Goal: Information Seeking & Learning: Learn about a topic

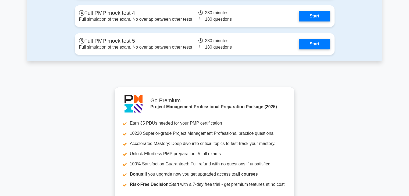
scroll to position [1988, 0]
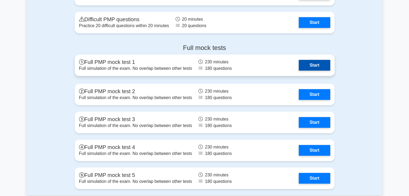
click at [314, 62] on link "Start" at bounding box center [313, 65] width 31 height 11
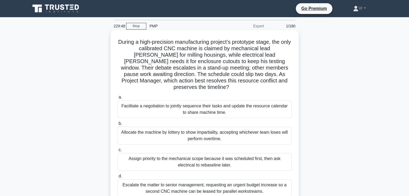
click at [190, 103] on div "Facilitate a negotiation to jointly sequence their tasks and update the resourc…" at bounding box center [204, 109] width 174 height 18
click at [117, 99] on input "a. Facilitate a negotiation to jointly sequence their tasks and update the reso…" at bounding box center [117, 97] width 0 height 3
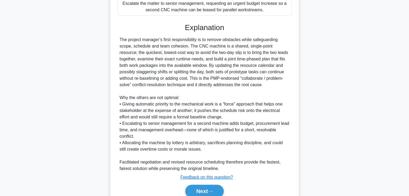
scroll to position [199, 0]
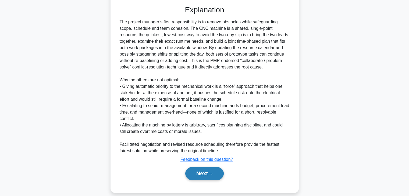
click at [213, 172] on icon at bounding box center [210, 173] width 5 height 3
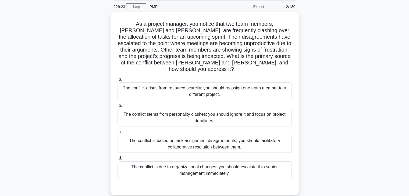
scroll to position [54, 0]
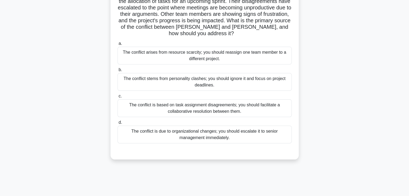
click at [248, 104] on div "The conflict is based on task assignment disagreements; you should facilitate a…" at bounding box center [204, 108] width 174 height 18
click at [117, 98] on input "c. The conflict is based on task assignment disagreements; you should facilitat…" at bounding box center [117, 96] width 0 height 3
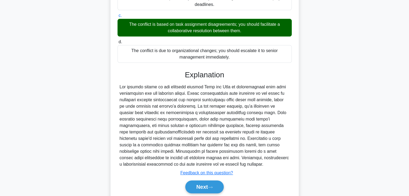
scroll to position [148, 0]
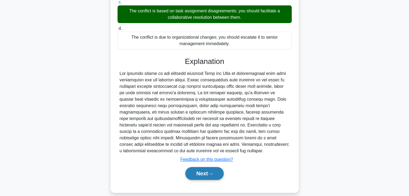
click at [218, 171] on button "Next" at bounding box center [204, 173] width 38 height 13
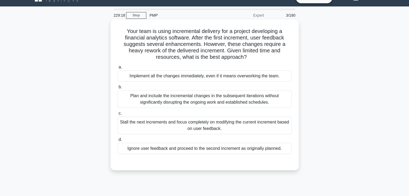
scroll to position [0, 0]
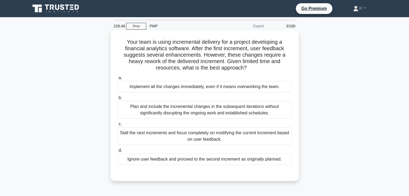
click at [208, 114] on div "Plan and include the incremental changes in the subsequent iterations without s…" at bounding box center [204, 110] width 174 height 18
click at [117, 100] on input "b. Plan and include the incremental changes in the subsequent iterations withou…" at bounding box center [117, 97] width 0 height 3
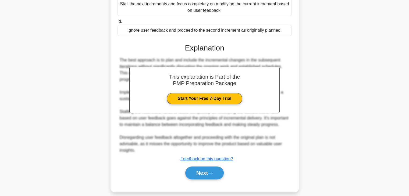
scroll to position [134, 0]
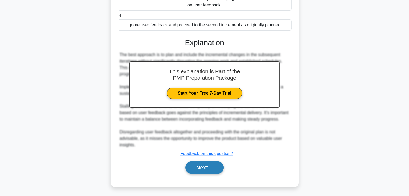
click at [211, 173] on button "Next" at bounding box center [204, 167] width 38 height 13
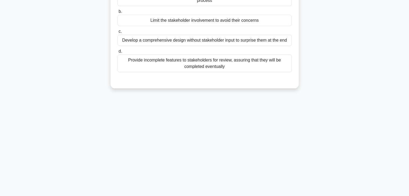
scroll to position [0, 0]
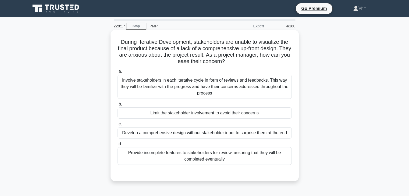
click at [197, 87] on div "Involve stakeholders in each iterative cycle in form of reviews and feedbacks. …" at bounding box center [204, 87] width 174 height 24
click at [117, 73] on input "a. Involve stakeholders in each iterative cycle in form of reviews and feedback…" at bounding box center [117, 71] width 0 height 3
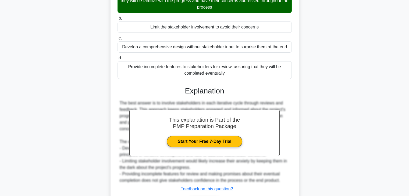
scroll to position [95, 0]
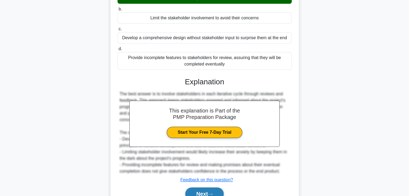
click at [213, 190] on button "Next" at bounding box center [204, 194] width 38 height 13
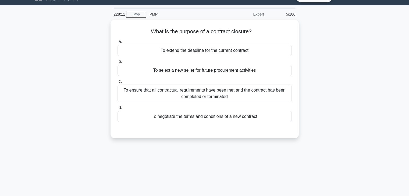
scroll to position [0, 0]
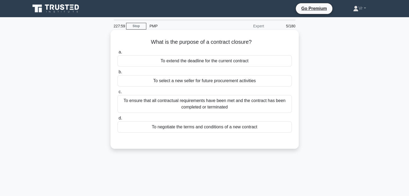
click at [241, 107] on div "To ensure that all contractual requirements have been met and the contract has …" at bounding box center [204, 104] width 174 height 18
click at [117, 94] on input "c. To ensure that all contractual requirements have been met and the contract h…" at bounding box center [117, 91] width 0 height 3
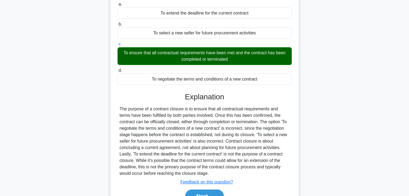
scroll to position [81, 0]
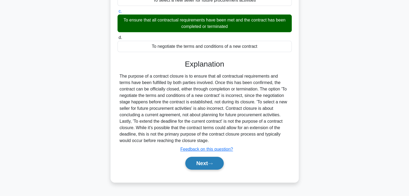
click at [206, 161] on button "Next" at bounding box center [204, 163] width 38 height 13
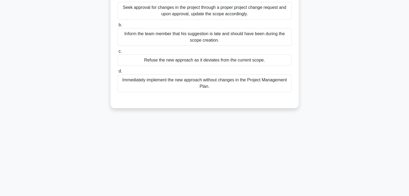
scroll to position [0, 0]
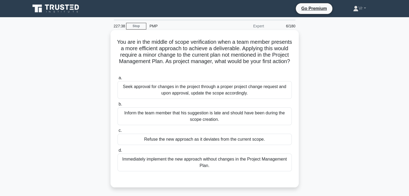
click at [207, 92] on div "Seek approval for changes in the project through a proper project change reques…" at bounding box center [204, 90] width 174 height 18
click at [117, 80] on input "a. Seek approval for changes in the project through a proper project change req…" at bounding box center [117, 77] width 0 height 3
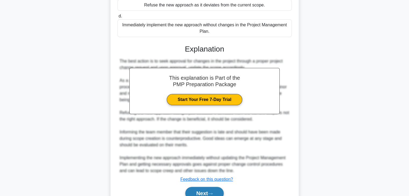
scroll to position [161, 0]
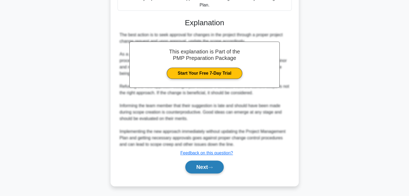
click at [208, 170] on button "Next" at bounding box center [204, 167] width 38 height 13
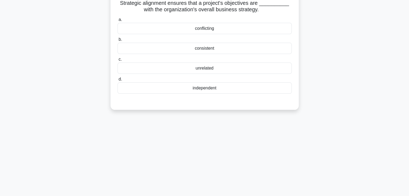
scroll to position [0, 0]
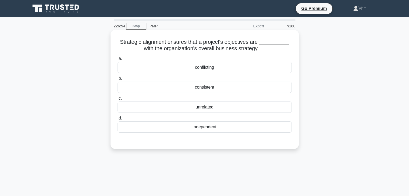
click at [211, 87] on div "consistent" at bounding box center [204, 87] width 174 height 11
click at [117, 80] on input "b. consistent" at bounding box center [117, 78] width 0 height 3
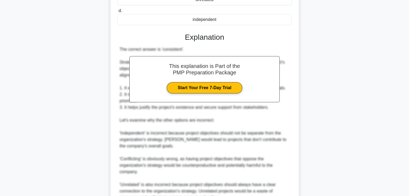
scroll to position [186, 0]
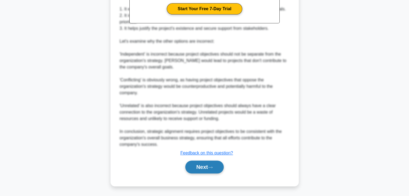
click at [210, 168] on icon at bounding box center [210, 167] width 5 height 3
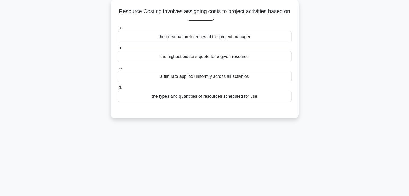
scroll to position [14, 0]
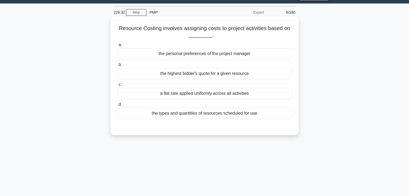
click at [232, 116] on div "the types and quantities of resources scheduled for use" at bounding box center [204, 113] width 174 height 11
click at [117, 106] on input "d. the types and quantities of resources scheduled for use" at bounding box center [117, 104] width 0 height 3
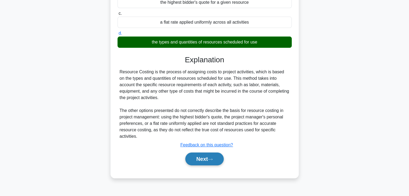
scroll to position [94, 0]
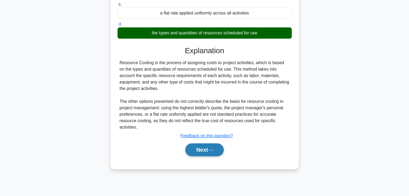
click at [218, 147] on button "Next" at bounding box center [204, 149] width 38 height 13
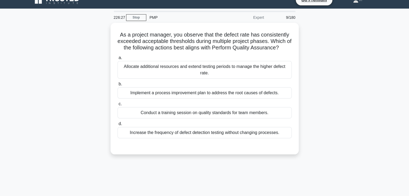
scroll to position [0, 0]
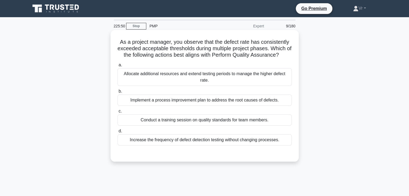
drag, startPoint x: 136, startPoint y: 41, endPoint x: 288, endPoint y: 54, distance: 153.1
click at [288, 54] on h5 "As a project manager, you observe that the defect rate has consistently exceede…" at bounding box center [204, 49] width 175 height 20
click at [296, 58] on div "As a project manager, you observe that the defect rate has consistently exceede…" at bounding box center [205, 95] width 184 height 127
click at [165, 102] on div "Implement a process improvement plan to address the root causes of defects." at bounding box center [204, 100] width 174 height 11
click at [117, 93] on input "b. Implement a process improvement plan to address the root causes of defects." at bounding box center [117, 91] width 0 height 3
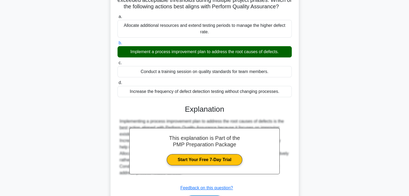
scroll to position [94, 0]
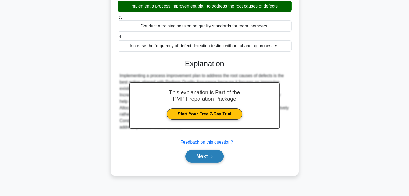
click at [214, 152] on button "Next" at bounding box center [204, 156] width 38 height 13
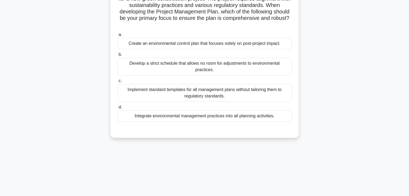
scroll to position [0, 0]
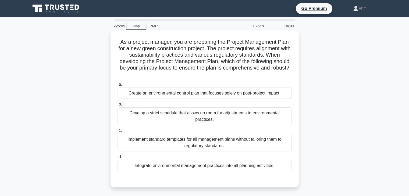
click at [210, 170] on div "Integrate environmental management practices into all planning activities." at bounding box center [204, 165] width 174 height 11
click at [117, 159] on input "d. Integrate environmental management practices into all planning activities." at bounding box center [117, 156] width 0 height 3
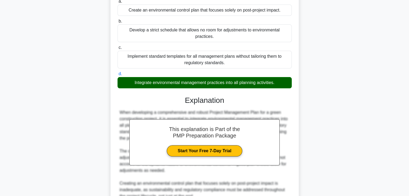
scroll to position [161, 0]
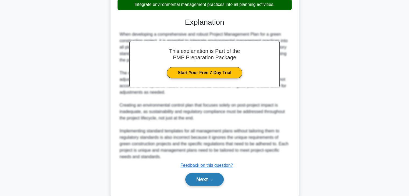
click at [194, 180] on button "Next" at bounding box center [204, 179] width 38 height 13
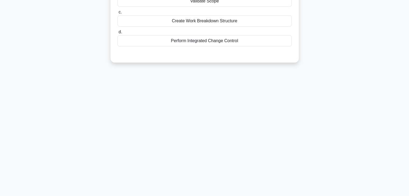
scroll to position [0, 0]
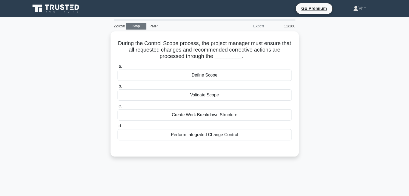
click at [129, 28] on link "Stop" at bounding box center [136, 26] width 20 height 7
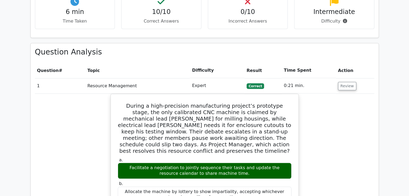
scroll to position [403, 0]
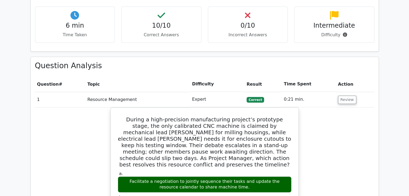
click at [191, 92] on td "Expert" at bounding box center [217, 99] width 55 height 15
click at [203, 92] on td "Expert" at bounding box center [217, 99] width 55 height 15
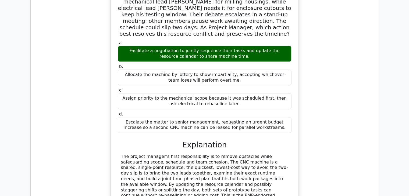
scroll to position [0, 0]
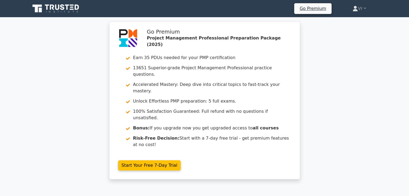
click at [56, 12] on icon at bounding box center [56, 8] width 52 height 10
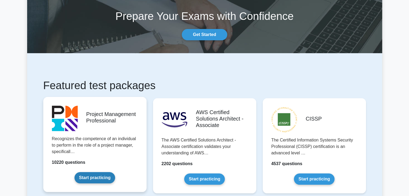
click at [74, 172] on link "Start practicing" at bounding box center [94, 177] width 41 height 11
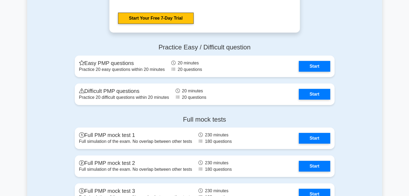
scroll to position [2019, 0]
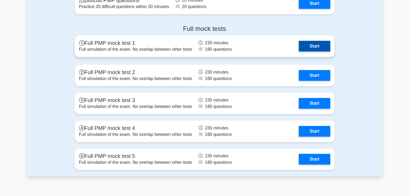
click at [298, 48] on link "Start" at bounding box center [313, 46] width 31 height 11
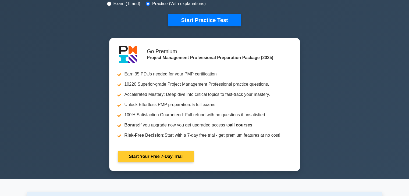
scroll to position [138, 0]
